Goal: Task Accomplishment & Management: Manage account settings

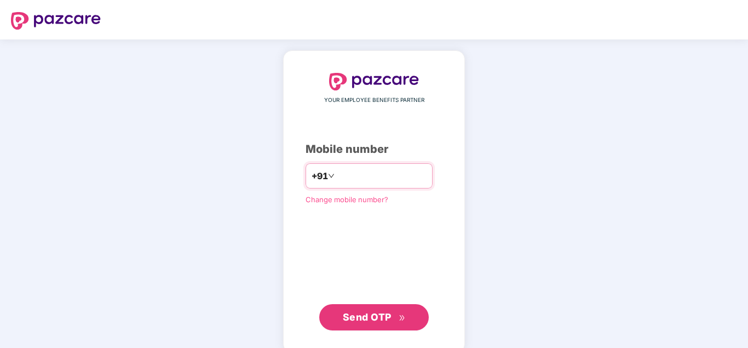
click at [340, 176] on input "number" at bounding box center [382, 176] width 90 height 18
type input "**********"
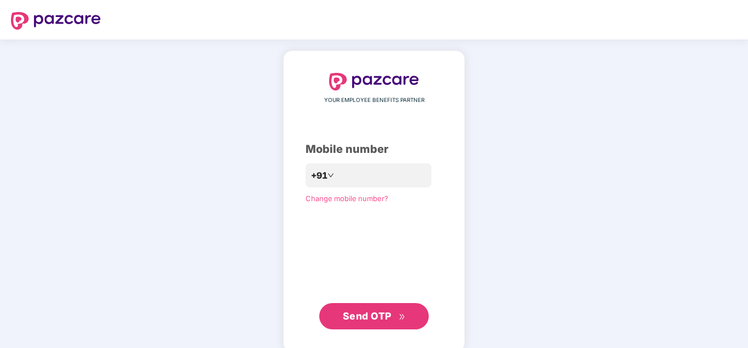
click at [364, 314] on span "Send OTP" at bounding box center [367, 316] width 49 height 12
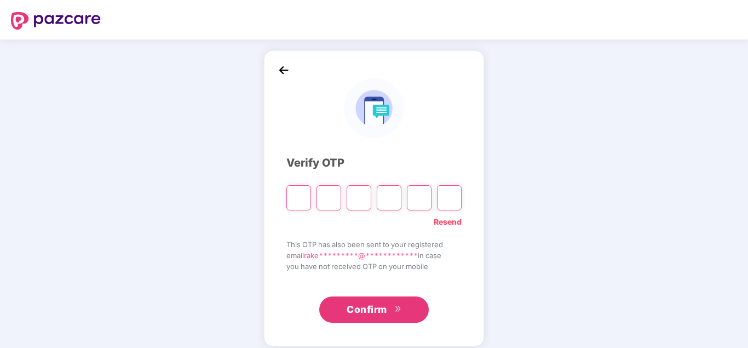
type input "*"
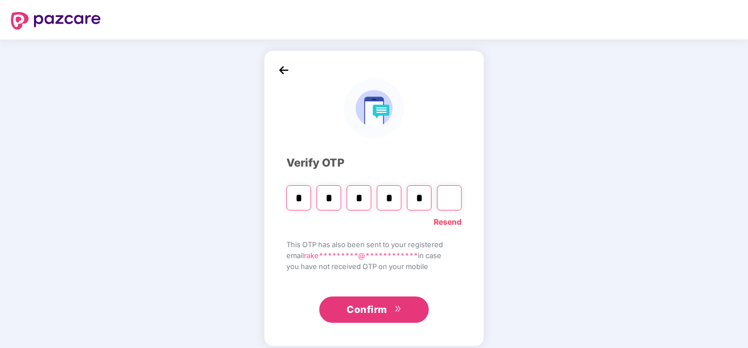
type input "*"
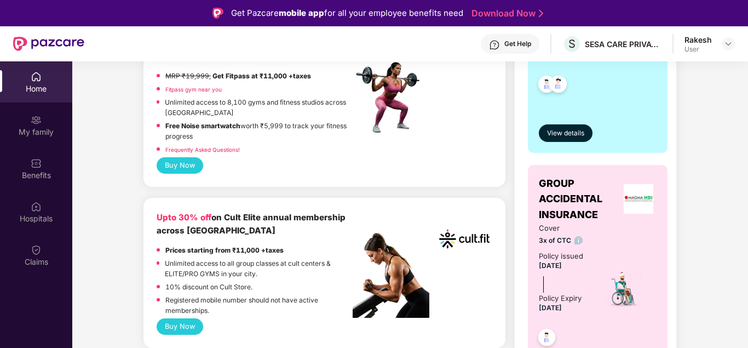
scroll to position [447, 0]
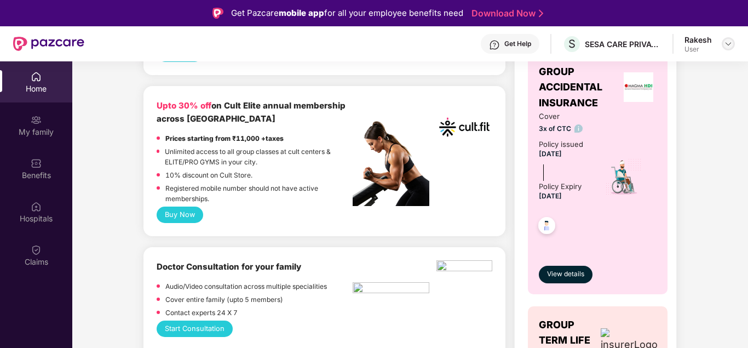
click at [728, 42] on img at bounding box center [728, 43] width 9 height 9
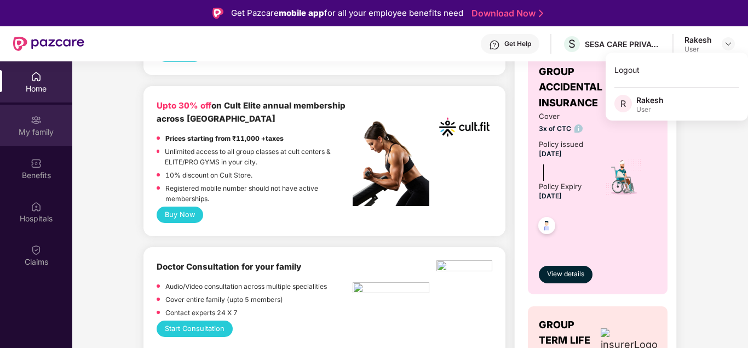
click at [32, 126] on div "My family" at bounding box center [36, 125] width 72 height 41
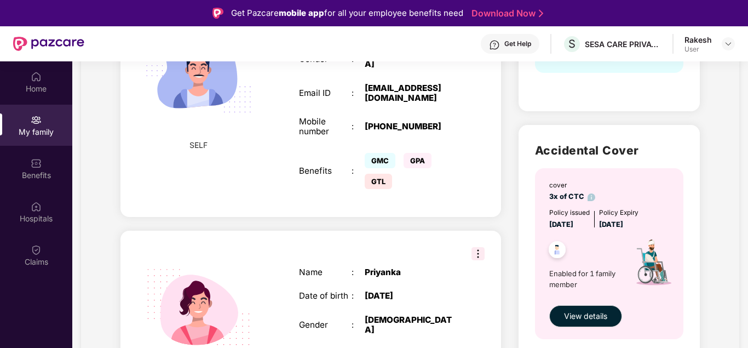
scroll to position [57, 0]
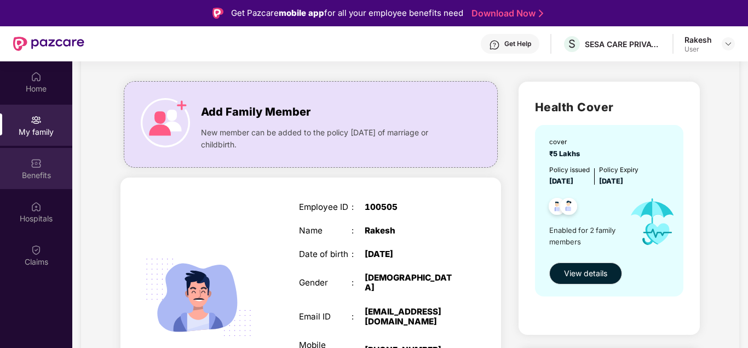
click at [34, 159] on img at bounding box center [36, 163] width 11 height 11
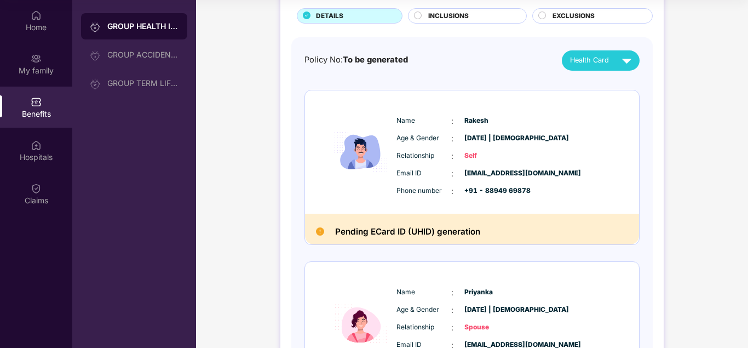
scroll to position [0, 0]
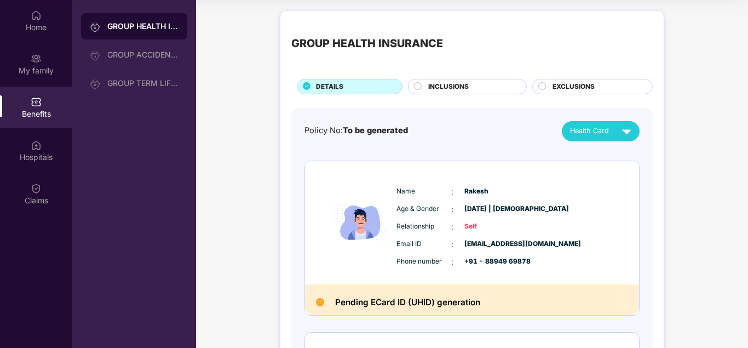
click at [450, 83] on span "INCLUSIONS" at bounding box center [448, 87] width 41 height 10
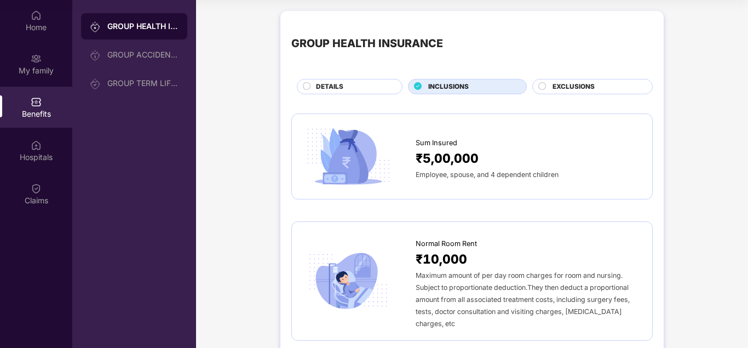
click at [571, 86] on span "EXCLUSIONS" at bounding box center [574, 87] width 42 height 10
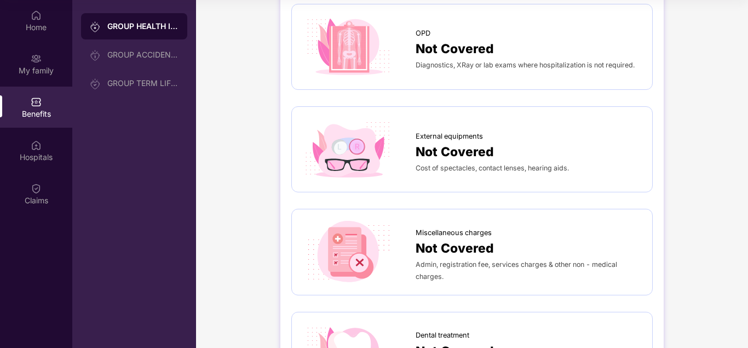
scroll to position [112, 0]
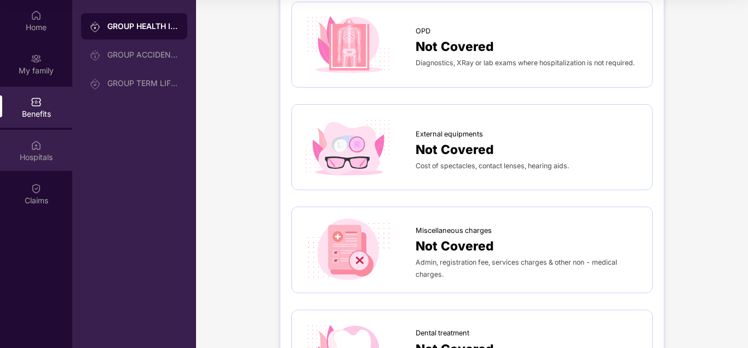
click at [37, 146] on img at bounding box center [36, 145] width 11 height 11
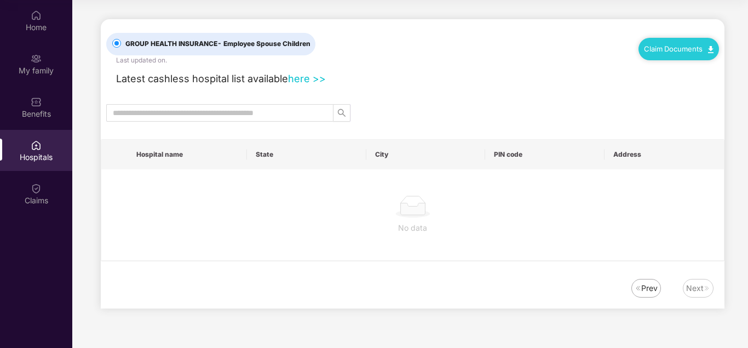
scroll to position [0, 0]
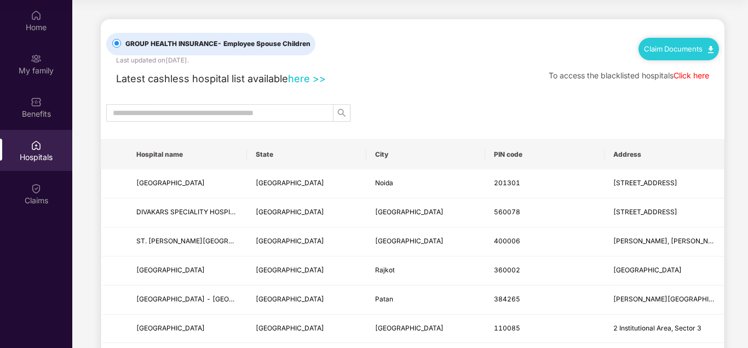
click at [684, 47] on link "Claim Documents" at bounding box center [679, 48] width 70 height 9
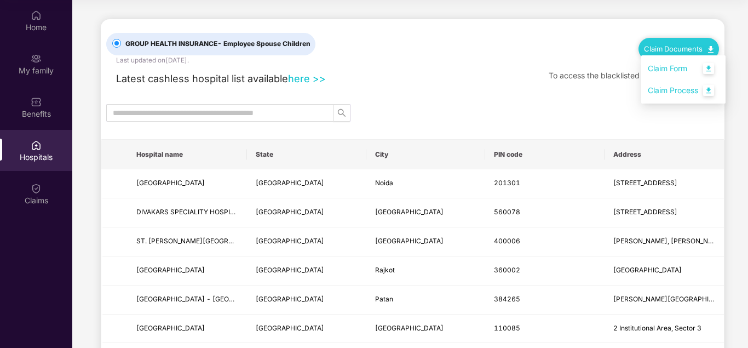
click at [528, 106] on div at bounding box center [413, 113] width 624 height 18
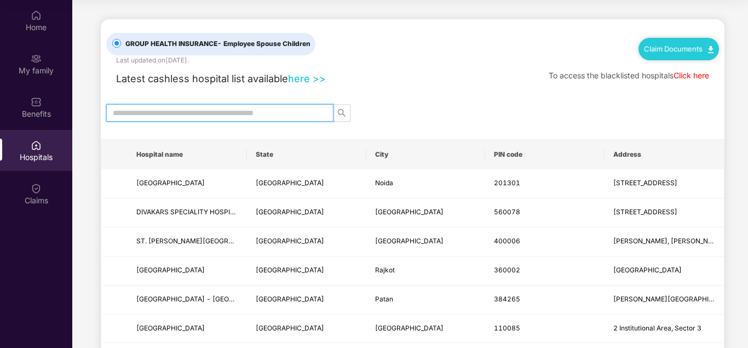
click at [233, 112] on input "text" at bounding box center [215, 113] width 205 height 12
click at [300, 74] on link "here >>" at bounding box center [307, 78] width 38 height 12
click at [173, 106] on span at bounding box center [219, 113] width 227 height 18
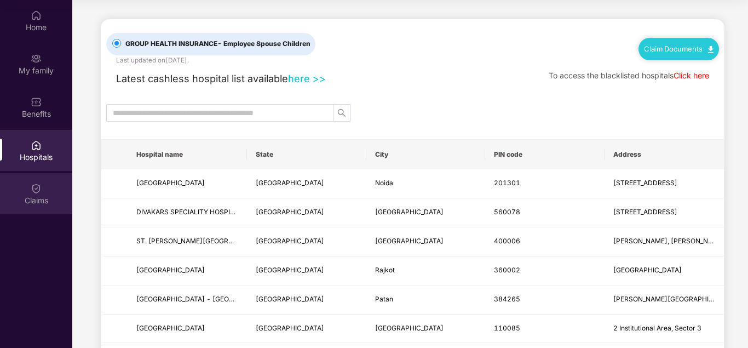
click at [50, 193] on div "Claims" at bounding box center [36, 193] width 72 height 41
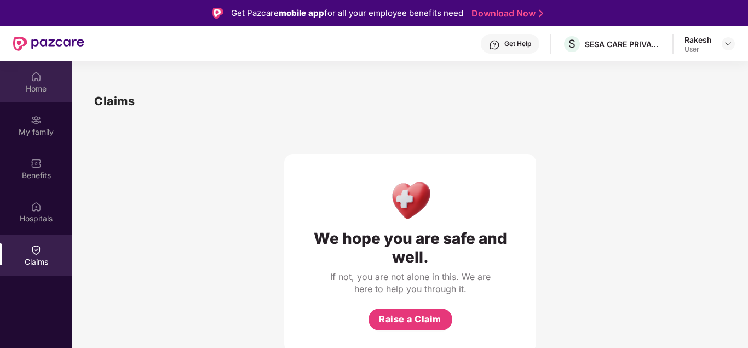
click at [38, 83] on div "Home" at bounding box center [36, 81] width 72 height 41
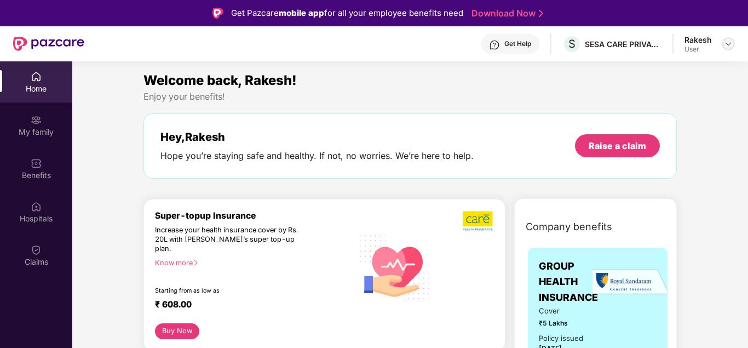
click at [726, 43] on img at bounding box center [728, 43] width 9 height 9
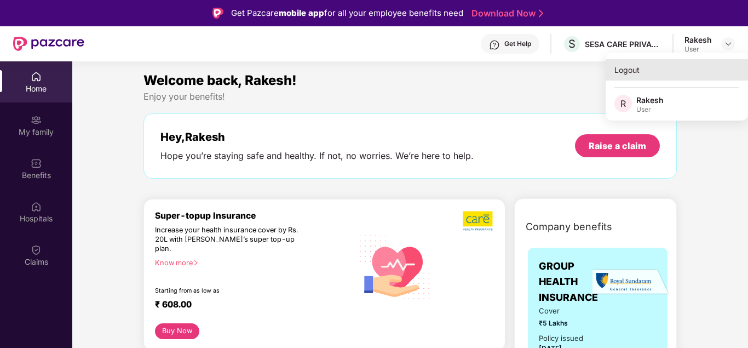
click at [623, 70] on div "Logout" at bounding box center [677, 69] width 142 height 21
